Goal: Understand process/instructions

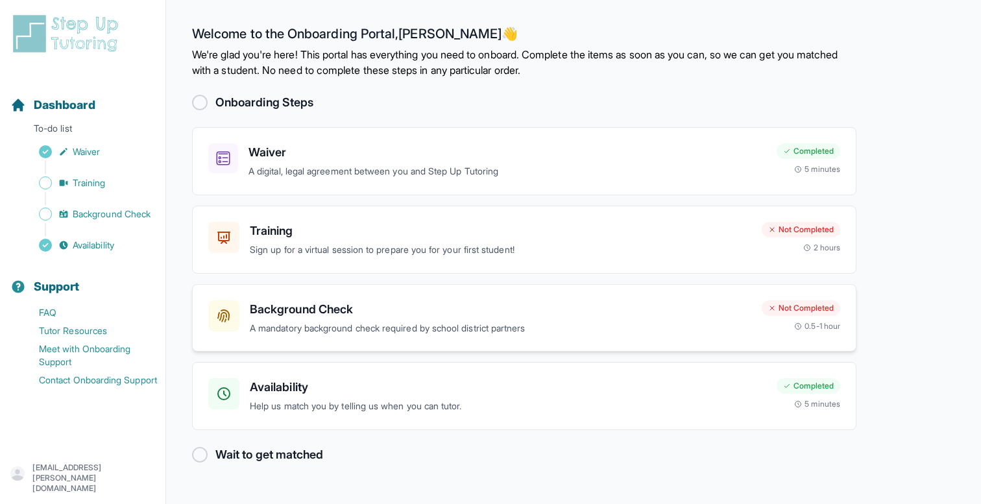
click at [326, 331] on p "A mandatory background check required by school district partners" at bounding box center [501, 328] width 502 height 15
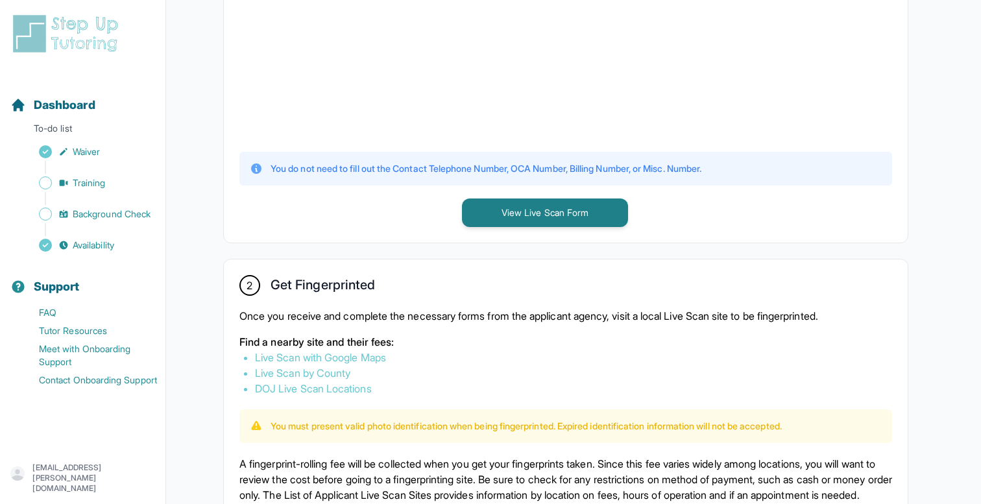
scroll to position [576, 0]
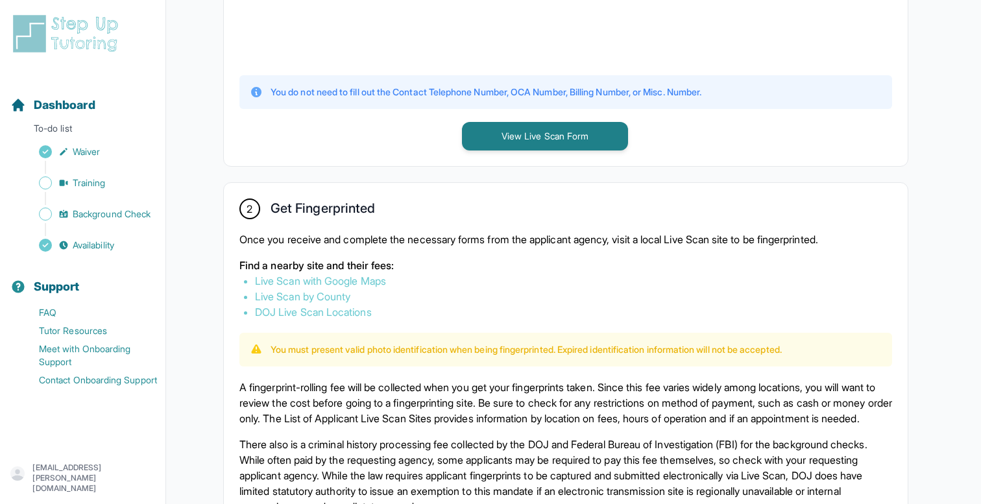
click at [326, 280] on link "Live Scan with Google Maps" at bounding box center [320, 281] width 131 height 13
click at [321, 284] on link "Live Scan with Google Maps" at bounding box center [320, 281] width 131 height 13
click at [322, 275] on link "Live Scan with Google Maps" at bounding box center [320, 281] width 131 height 13
click at [317, 278] on link "Live Scan with Google Maps" at bounding box center [320, 281] width 131 height 13
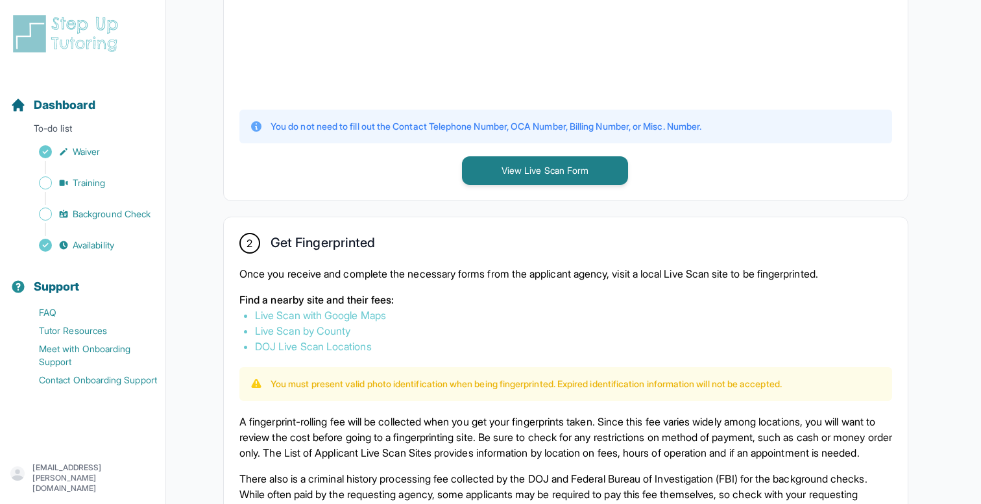
scroll to position [543, 0]
